Goal: Book appointment/travel/reservation

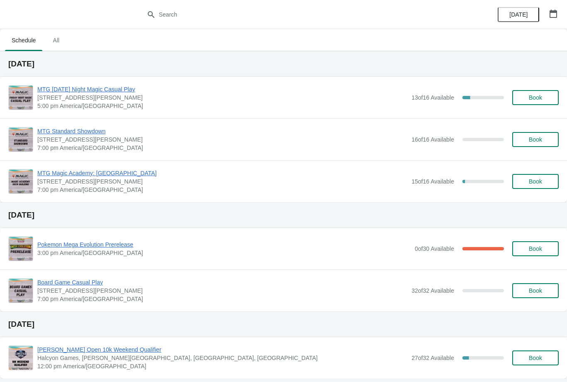
click at [565, 90] on div "MTG [DATE] Night Magic Casual Play [STREET_ADDRESS][PERSON_NAME] 5:00 pm [GEOGR…" at bounding box center [283, 98] width 567 height 42
click at [534, 93] on button "Book" at bounding box center [535, 97] width 46 height 15
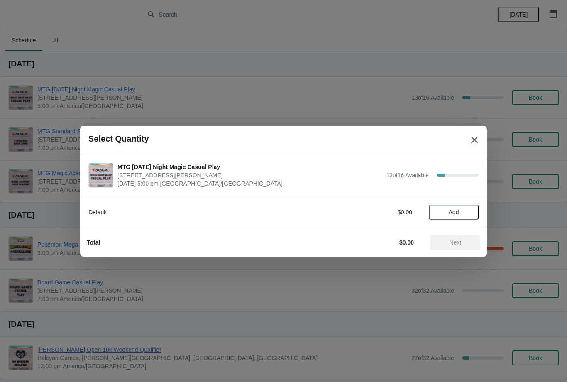
click at [464, 206] on button "Add" at bounding box center [454, 212] width 50 height 15
click at [465, 239] on span "Next" at bounding box center [455, 242] width 37 height 7
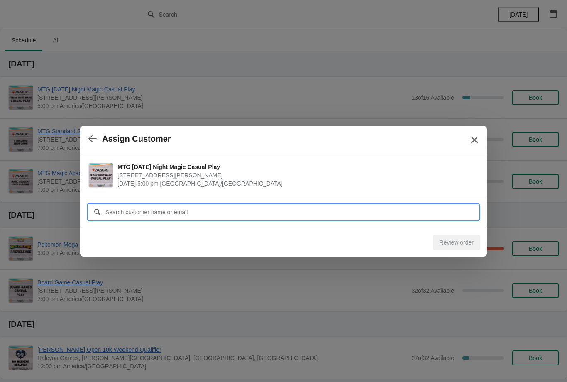
click at [259, 209] on input "Customer" at bounding box center [292, 212] width 374 height 15
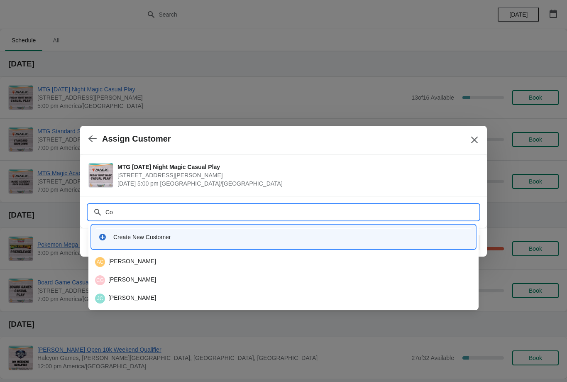
type input "C"
type input "Colby"
click at [154, 248] on div "Create New Customer" at bounding box center [284, 237] width 384 height 24
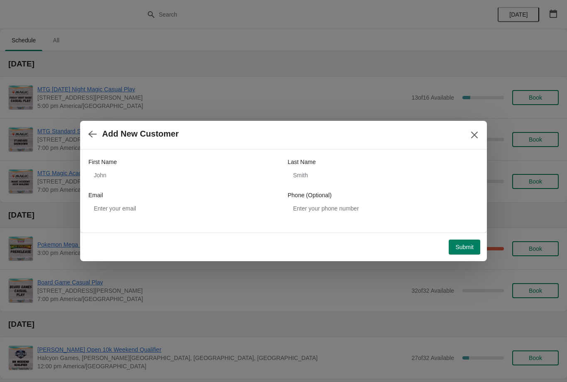
click at [479, 134] on button "Close" at bounding box center [474, 134] width 15 height 15
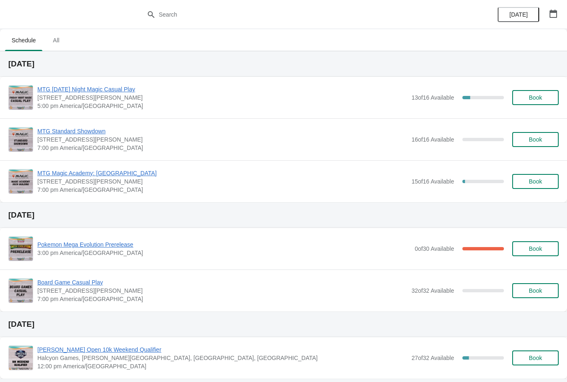
click at [539, 95] on span "Book" at bounding box center [535, 97] width 13 height 7
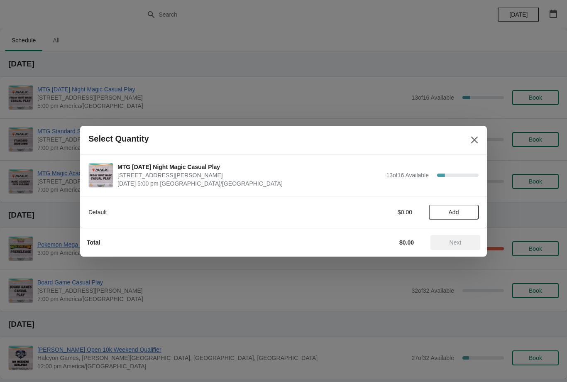
click at [451, 215] on span "Add" at bounding box center [454, 212] width 10 height 7
click at [460, 241] on span "Next" at bounding box center [456, 242] width 12 height 7
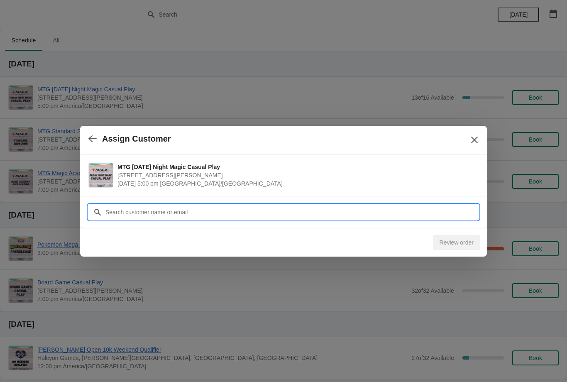
click at [300, 205] on input "Customer" at bounding box center [292, 212] width 374 height 15
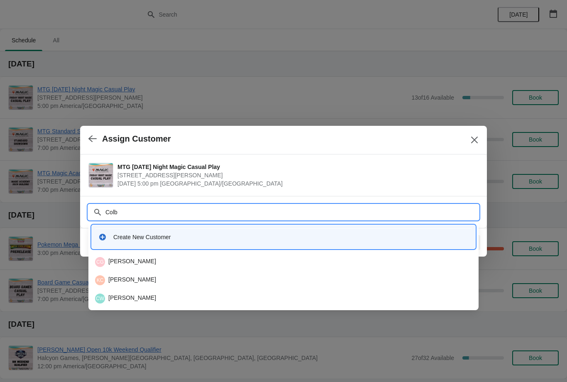
type input "Colby"
click at [144, 266] on div "CG [PERSON_NAME]" at bounding box center [283, 262] width 377 height 10
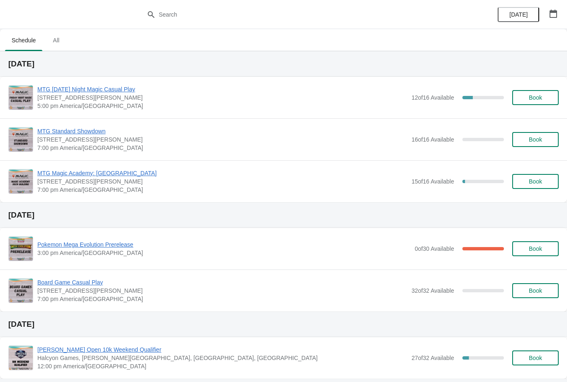
click at [539, 93] on button "Book" at bounding box center [535, 97] width 46 height 15
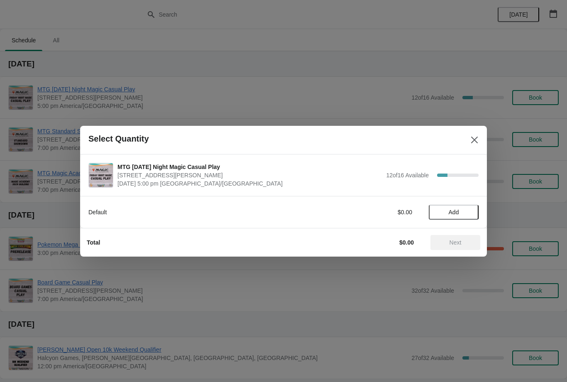
click at [483, 127] on div "Select Quantity" at bounding box center [283, 140] width 407 height 29
click at [482, 133] on div "Select Quantity" at bounding box center [283, 140] width 407 height 29
click at [480, 133] on button "Close" at bounding box center [474, 139] width 15 height 15
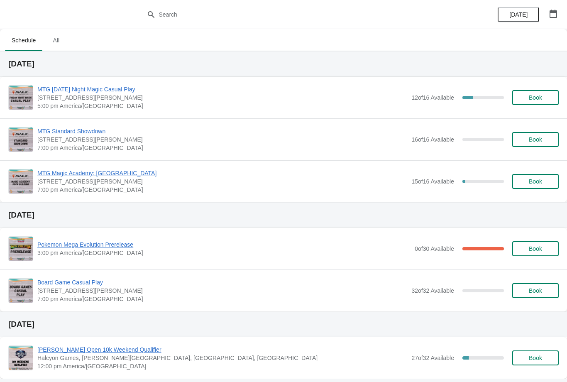
click at [549, 99] on span "Book" at bounding box center [536, 97] width 32 height 7
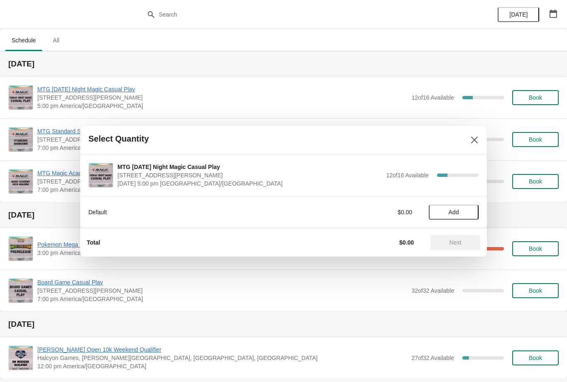
click at [466, 208] on button "Add" at bounding box center [454, 212] width 50 height 15
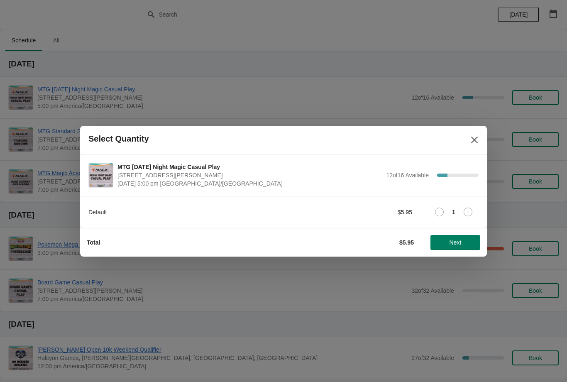
click at [468, 237] on button "Next" at bounding box center [455, 242] width 50 height 15
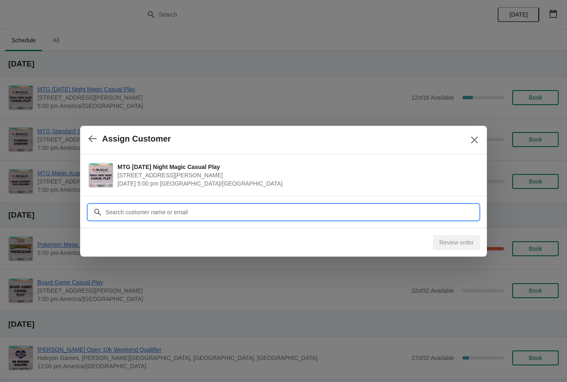
click at [445, 209] on input "Customer" at bounding box center [292, 212] width 374 height 15
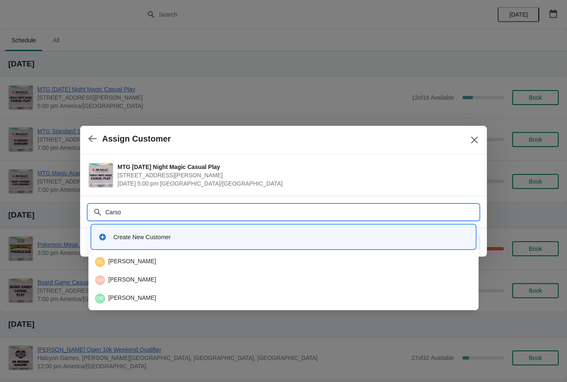
type input "Carson"
click at [149, 281] on div "CS Carson Shaw" at bounding box center [283, 280] width 377 height 10
